Goal: Task Accomplishment & Management: Manage account settings

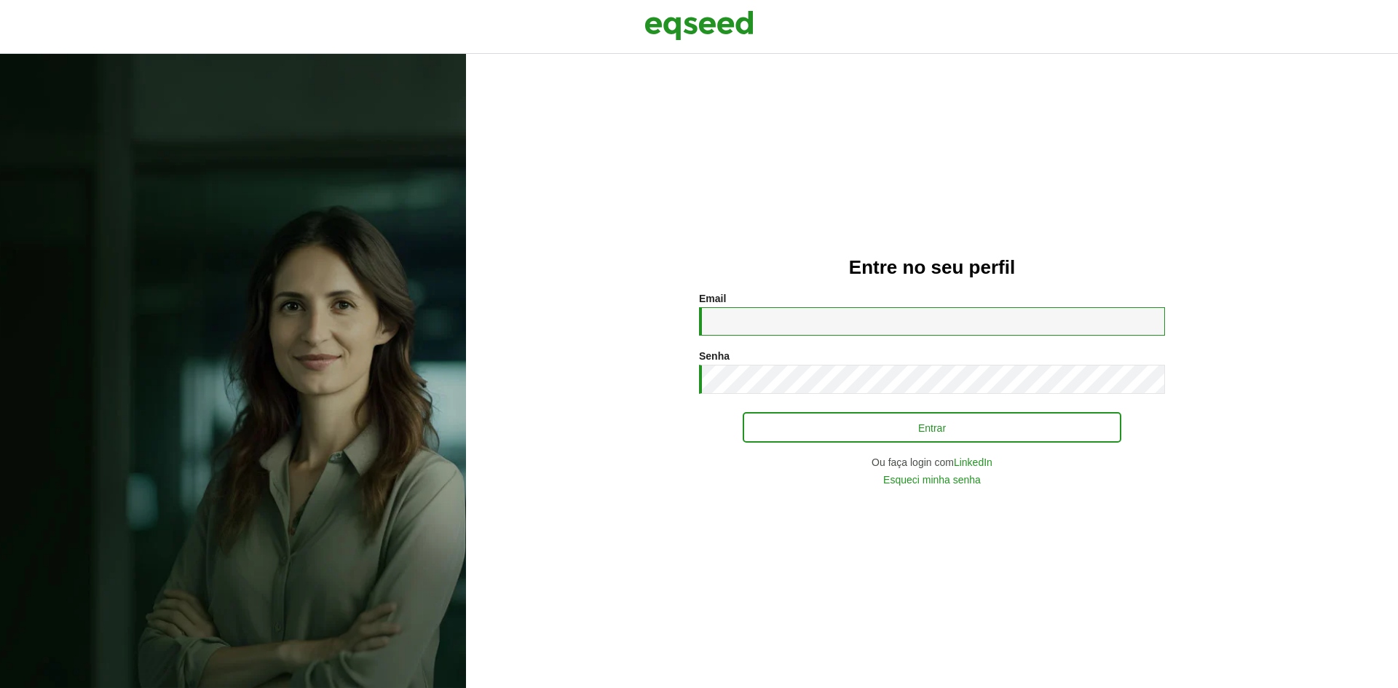
type input "**********"
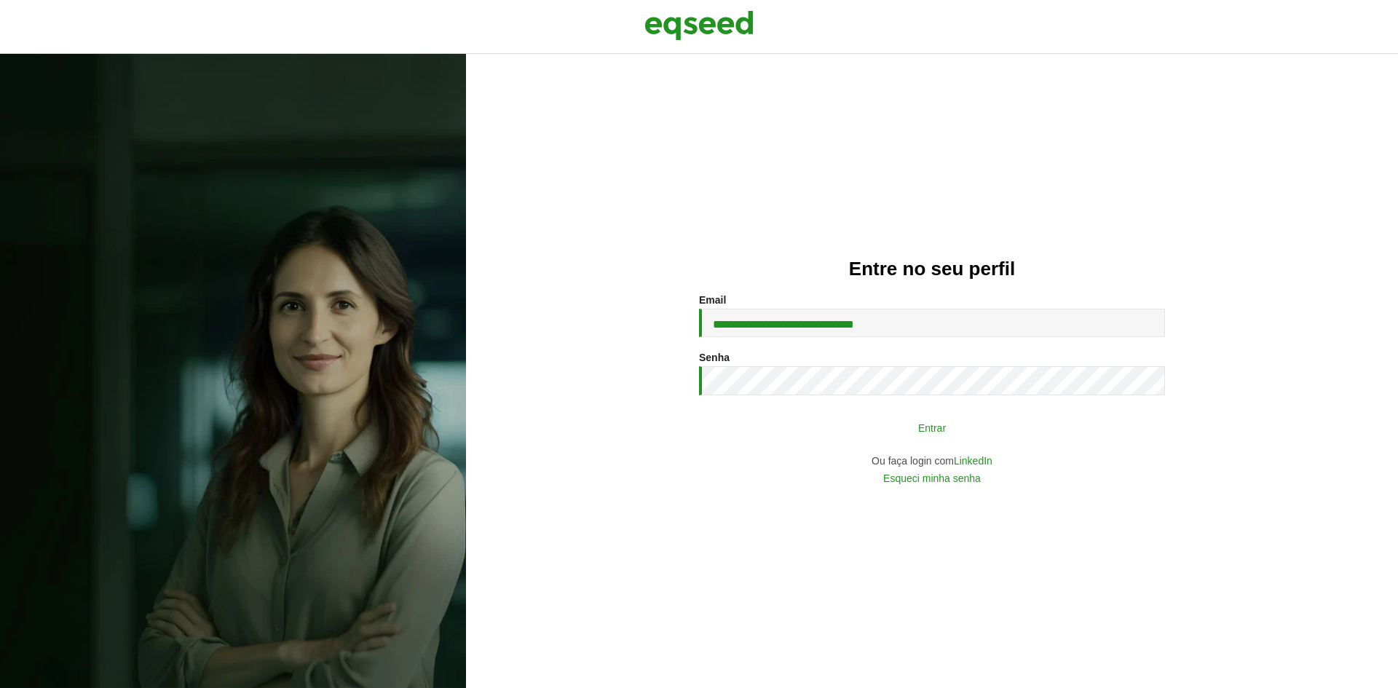
click at [992, 424] on button "Entrar" at bounding box center [932, 428] width 379 height 28
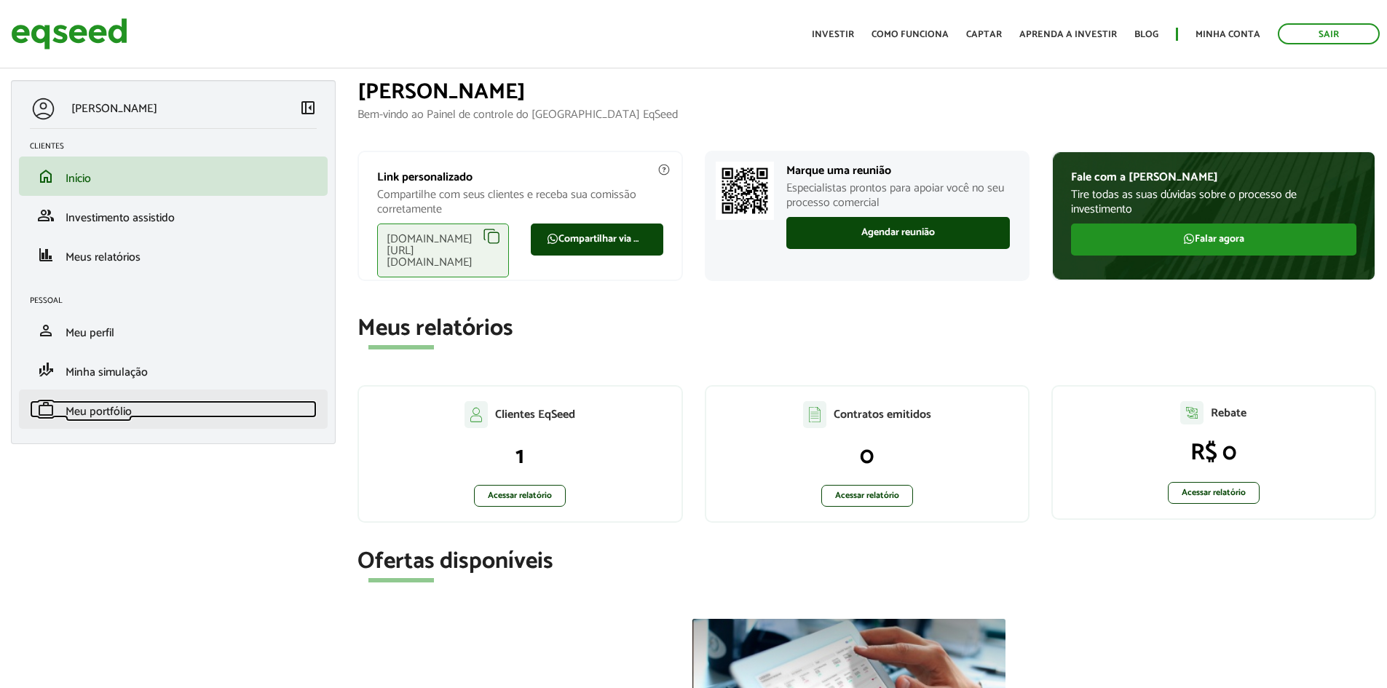
click at [100, 412] on span "Meu portfólio" at bounding box center [99, 412] width 66 height 20
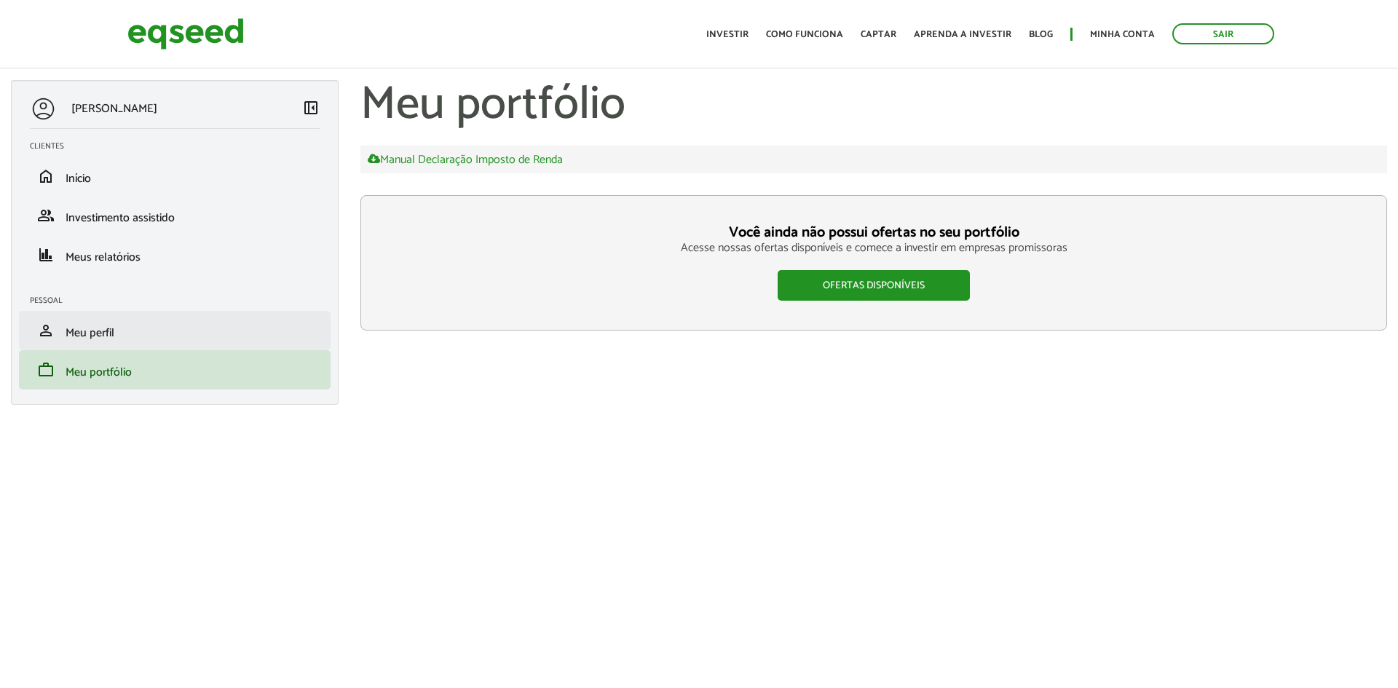
click at [74, 346] on li "person Meu perfil" at bounding box center [175, 330] width 312 height 39
click at [100, 284] on div "Bruno Soares da Rocha Miranda left_panel_close Clientes home Início group Inves…" at bounding box center [175, 242] width 328 height 325
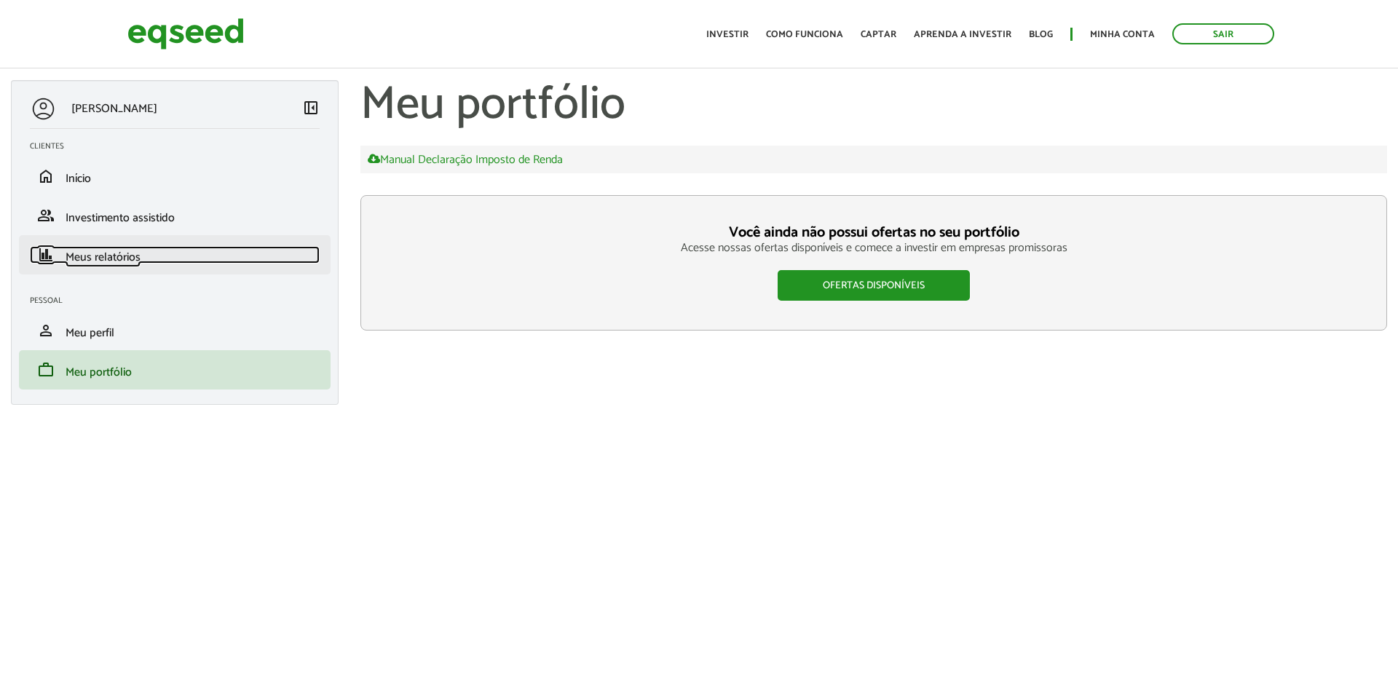
click at [127, 255] on span "Meus relatórios" at bounding box center [103, 258] width 75 height 20
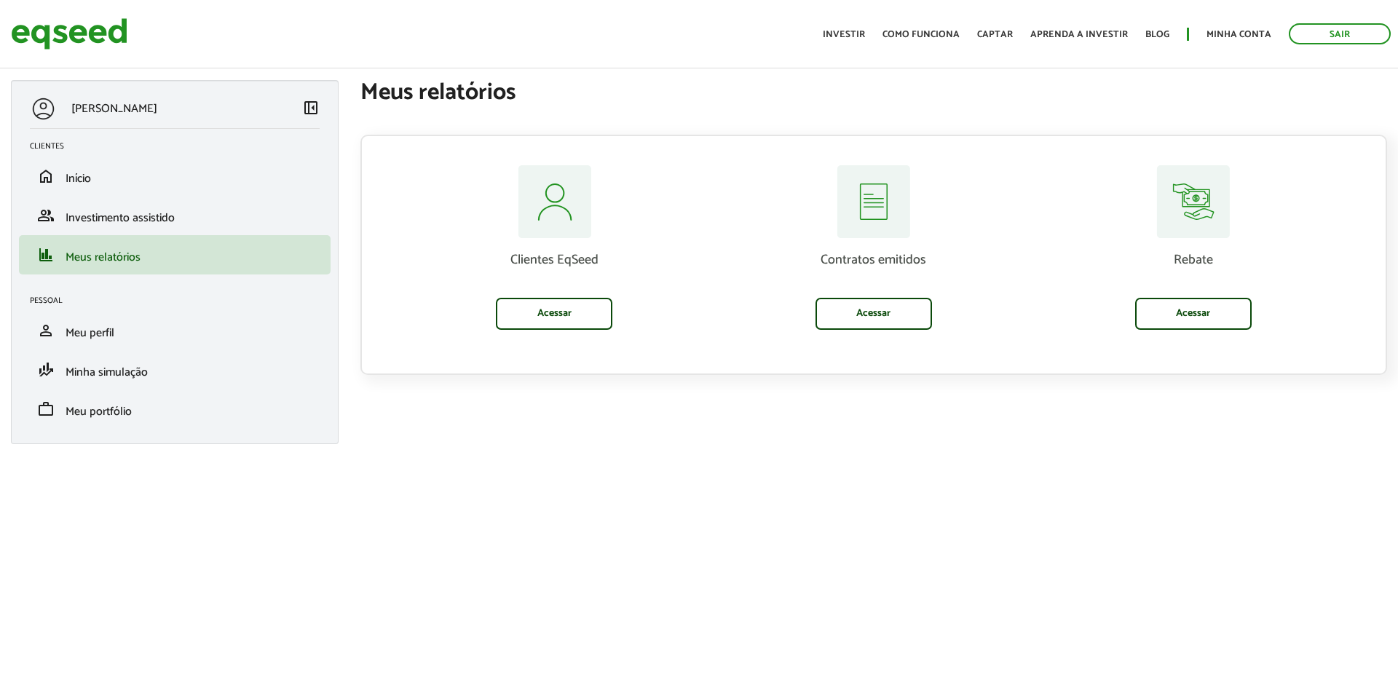
click at [931, 334] on div "Contratos emitidos Acessar" at bounding box center [874, 269] width 320 height 208
click at [946, 418] on div "[PERSON_NAME] left_panel_close Clientes home Início group Investimento assistid…" at bounding box center [699, 269] width 1398 height 379
click at [1217, 321] on link "Acessar" at bounding box center [1193, 314] width 117 height 32
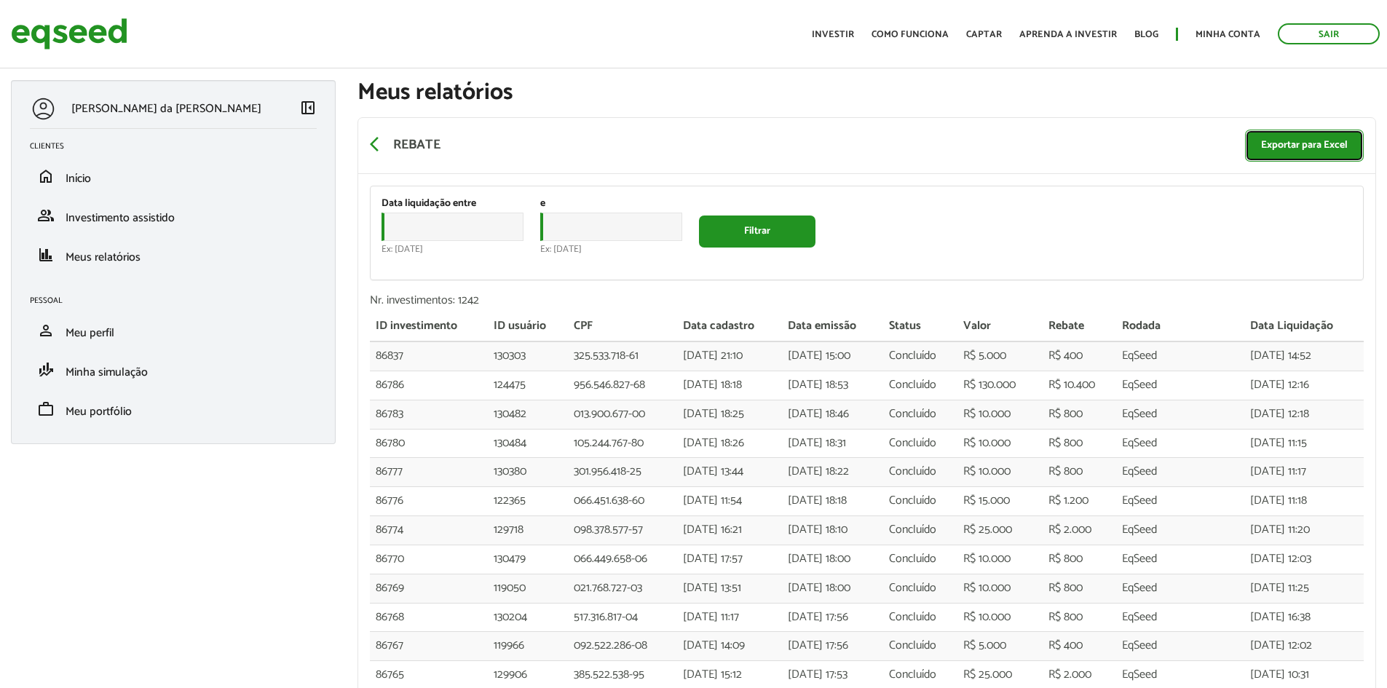
click at [1265, 153] on link "Exportar para Excel" at bounding box center [1304, 146] width 119 height 32
click at [942, 280] on div "Data liquidação entre Data Ex: [DATE] e Data Ex: [DATE] Filtrar" at bounding box center [867, 232] width 993 height 93
click at [953, 138] on div "arrow_back_ios Rebate Exportar para Excel" at bounding box center [866, 146] width 1017 height 56
